Goal: Task Accomplishment & Management: Use online tool/utility

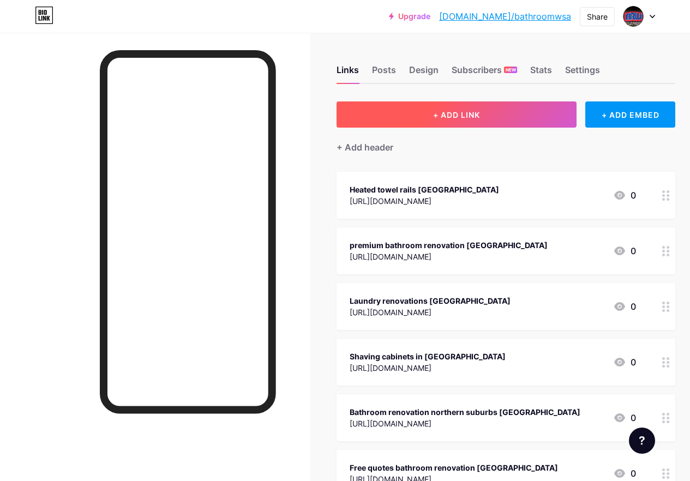
click at [469, 117] on span "+ ADD LINK" at bounding box center [456, 114] width 47 height 9
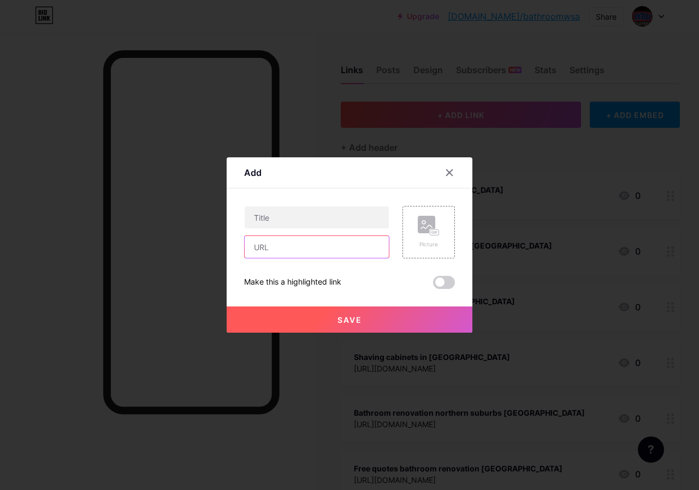
click at [333, 242] on input "text" at bounding box center [317, 247] width 144 height 22
paste input "[URL][DOMAIN_NAME]"
type input "[URL][DOMAIN_NAME]"
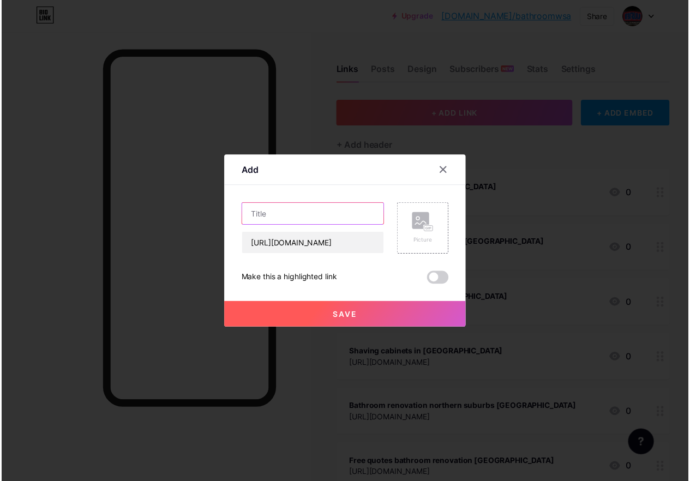
scroll to position [0, 0]
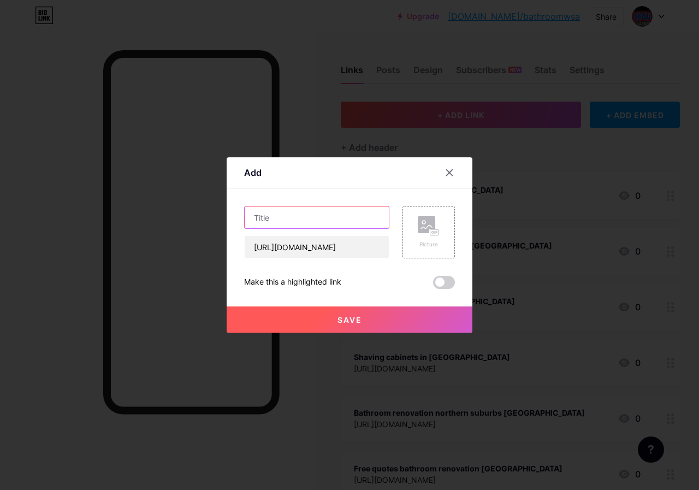
click at [312, 218] on input "text" at bounding box center [317, 217] width 144 height 22
paste input "Bathroom showers in [GEOGRAPHIC_DATA]"
type input "Bathroom showers in [GEOGRAPHIC_DATA]"
click at [389, 317] on button "Save" at bounding box center [349, 319] width 246 height 26
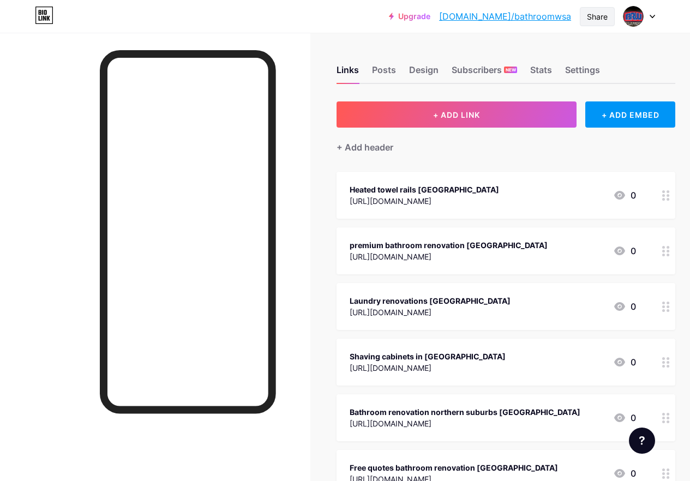
click at [604, 14] on div "Share" at bounding box center [597, 16] width 21 height 11
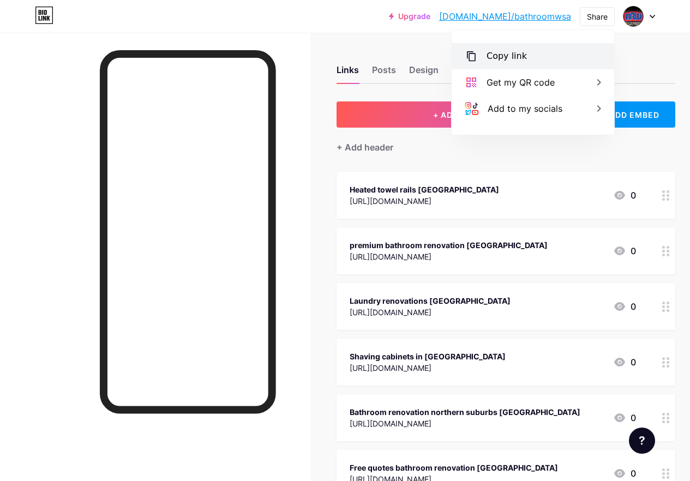
drag, startPoint x: 522, startPoint y: 57, endPoint x: 460, endPoint y: 225, distance: 179.6
click at [521, 57] on div "Copy link" at bounding box center [507, 56] width 40 height 13
drag, startPoint x: 514, startPoint y: 54, endPoint x: 460, endPoint y: 312, distance: 263.6
click at [514, 53] on div "Copy link" at bounding box center [507, 56] width 40 height 13
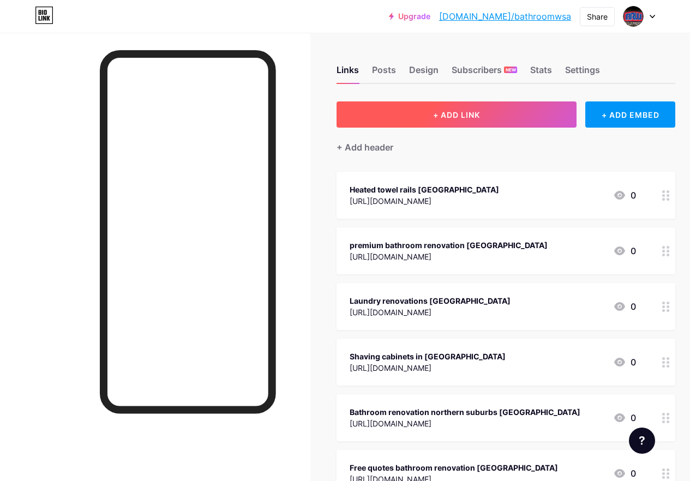
click at [450, 122] on button "+ ADD LINK" at bounding box center [457, 115] width 240 height 26
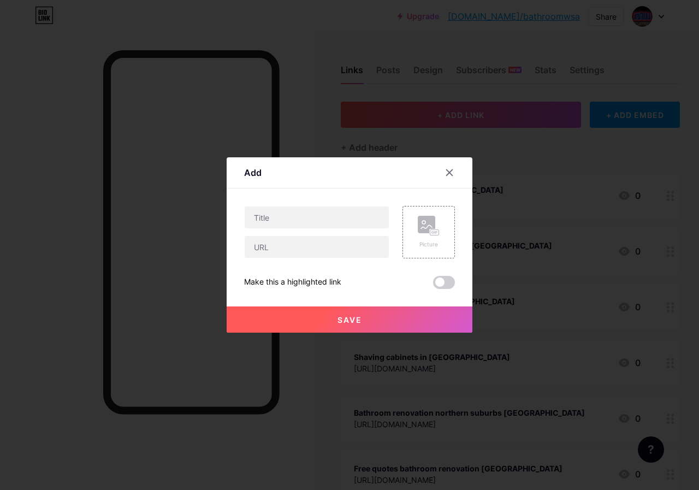
click at [326, 234] on div at bounding box center [316, 232] width 145 height 52
click at [332, 245] on input "text" at bounding box center [317, 247] width 144 height 22
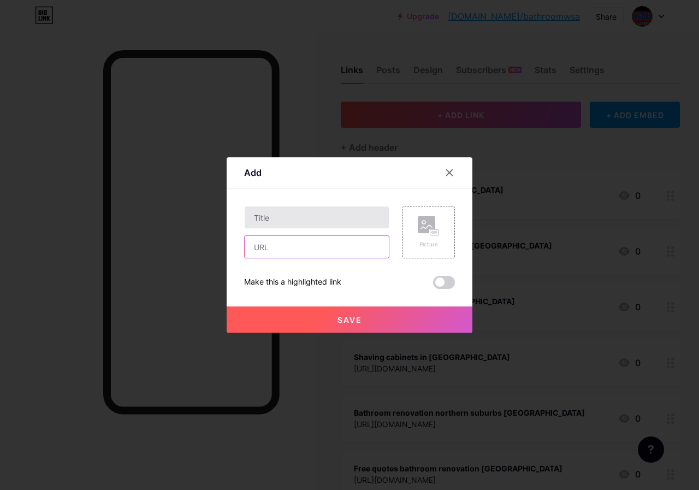
paste input "https://australia.classifiedsfree.co/australia-classifieds/www_9_211_1088484/la…"
type input "https://australia.classifiedsfree.co/australia-classifieds/www_9_211_1088484/la…"
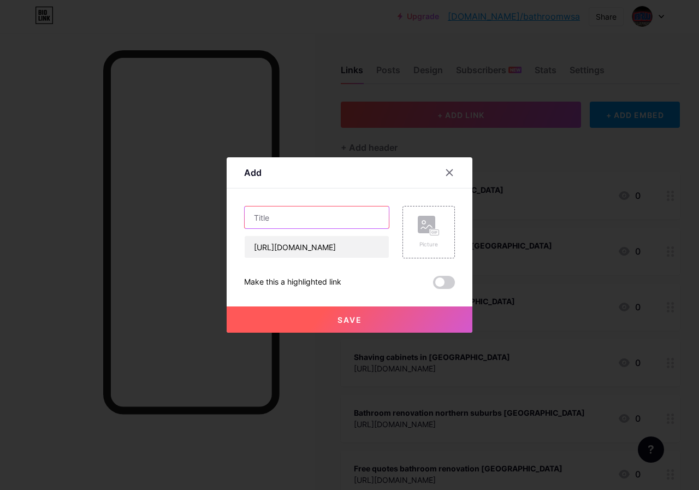
click at [321, 213] on input "text" at bounding box center [317, 217] width 144 height 22
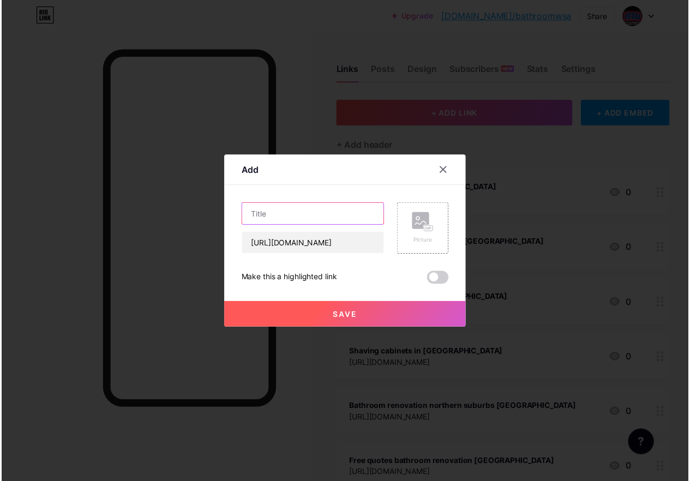
scroll to position [0, 0]
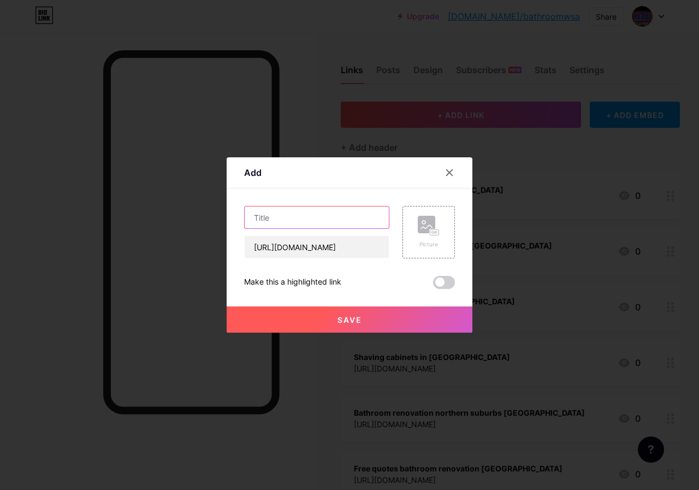
paste input "Laundry renovations [GEOGRAPHIC_DATA]"
type input "Laundry renovations [GEOGRAPHIC_DATA]"
click at [351, 316] on span "Save" at bounding box center [349, 319] width 25 height 9
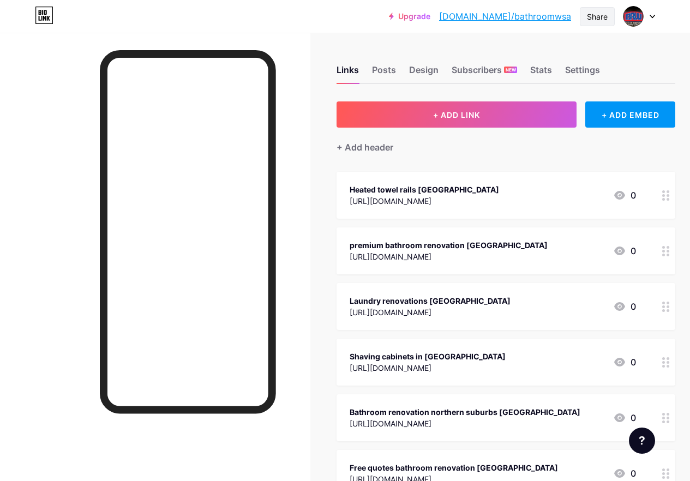
click at [585, 22] on div "Share" at bounding box center [597, 16] width 35 height 19
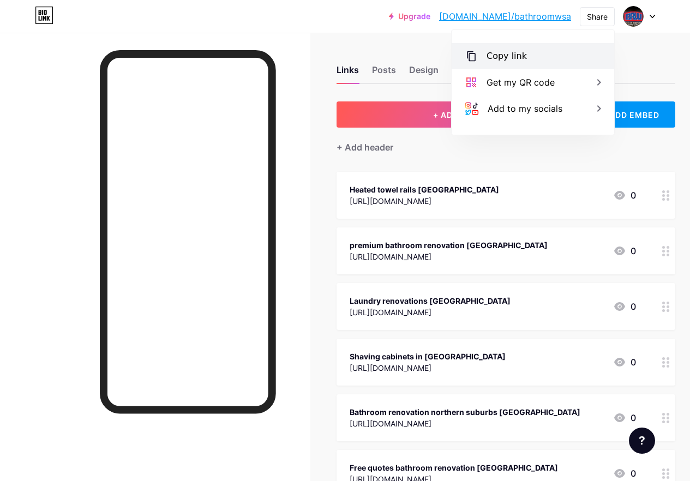
click at [539, 65] on div "Copy link" at bounding box center [533, 56] width 163 height 26
